Goal: Information Seeking & Learning: Learn about a topic

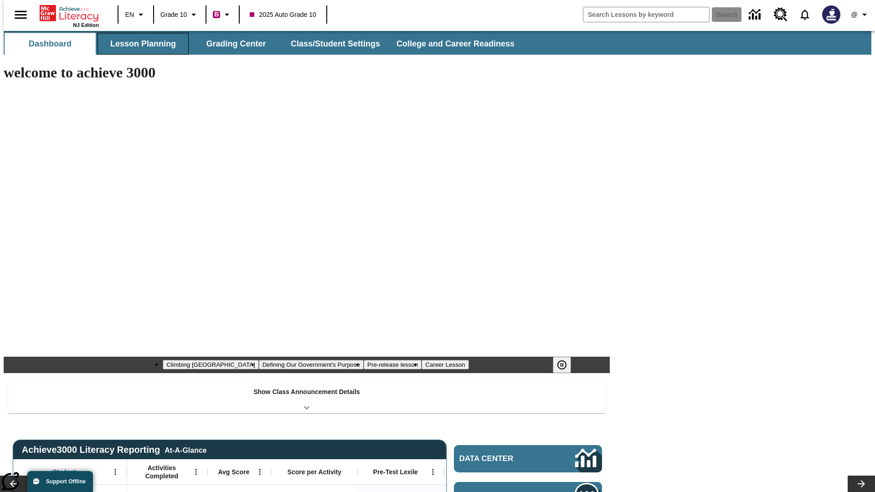
click at [139, 44] on button "Lesson Planning" at bounding box center [142, 44] width 91 height 22
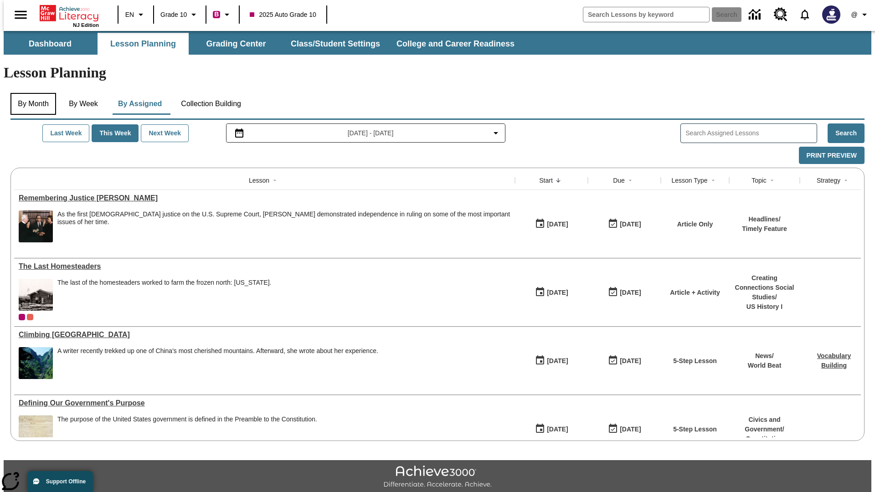
click at [31, 93] on button "By Month" at bounding box center [33, 104] width 46 height 22
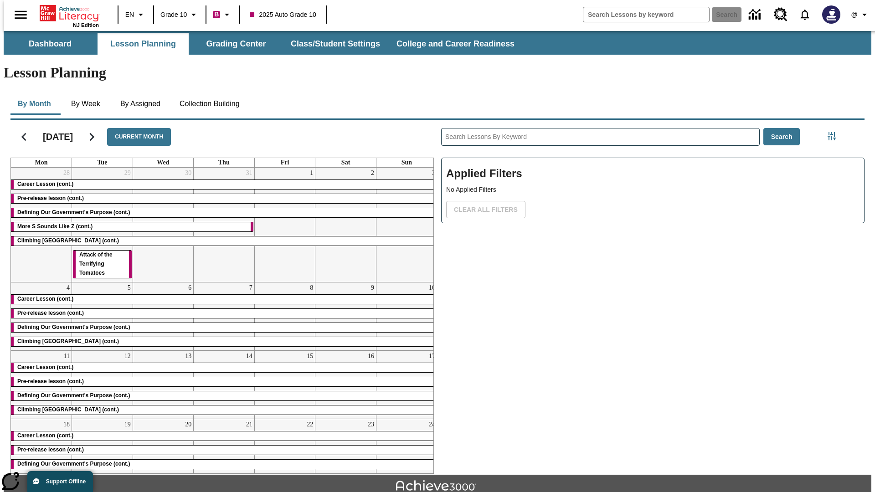
click at [220, 180] on div "Career Lesson (cont.)" at bounding box center [224, 184] width 426 height 9
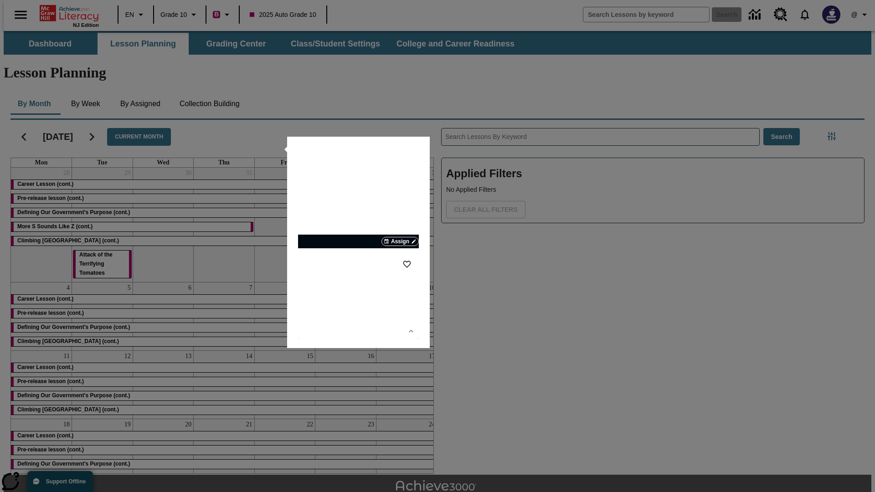
scroll to position [20, 0]
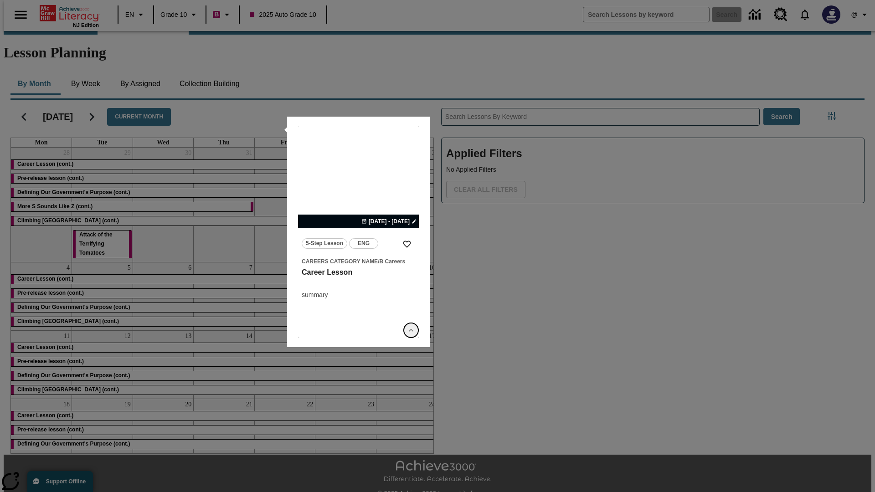
click at [411, 330] on icon "Show Details" at bounding box center [410, 330] width 9 height 9
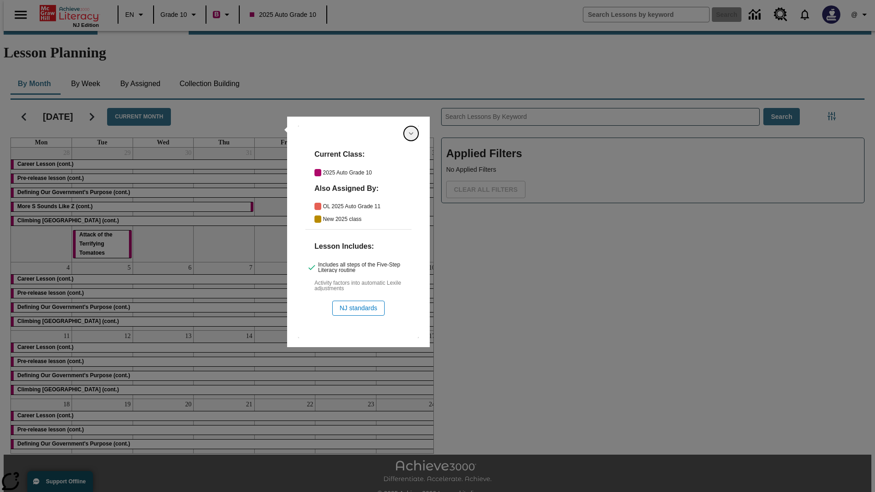
click at [411, 133] on icon "Hide Details" at bounding box center [410, 133] width 9 height 9
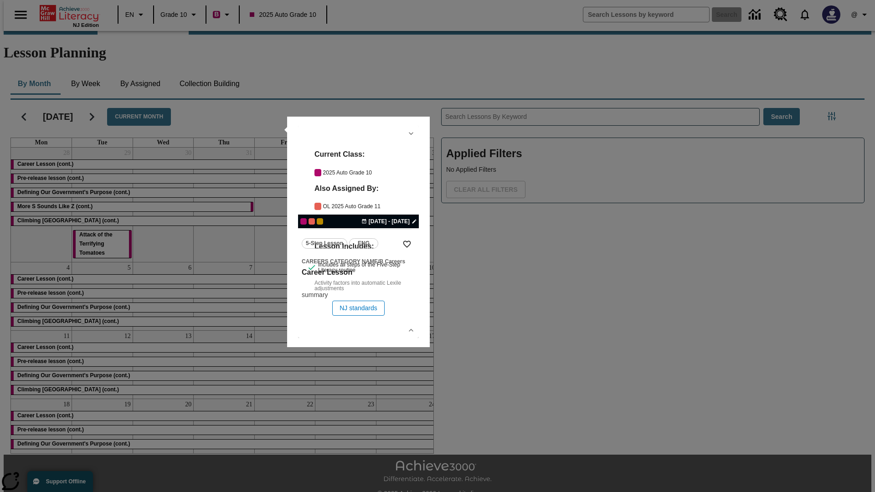
click at [358, 232] on link "lesson details" at bounding box center [358, 232] width 121 height 212
